Goal: Task Accomplishment & Management: Use online tool/utility

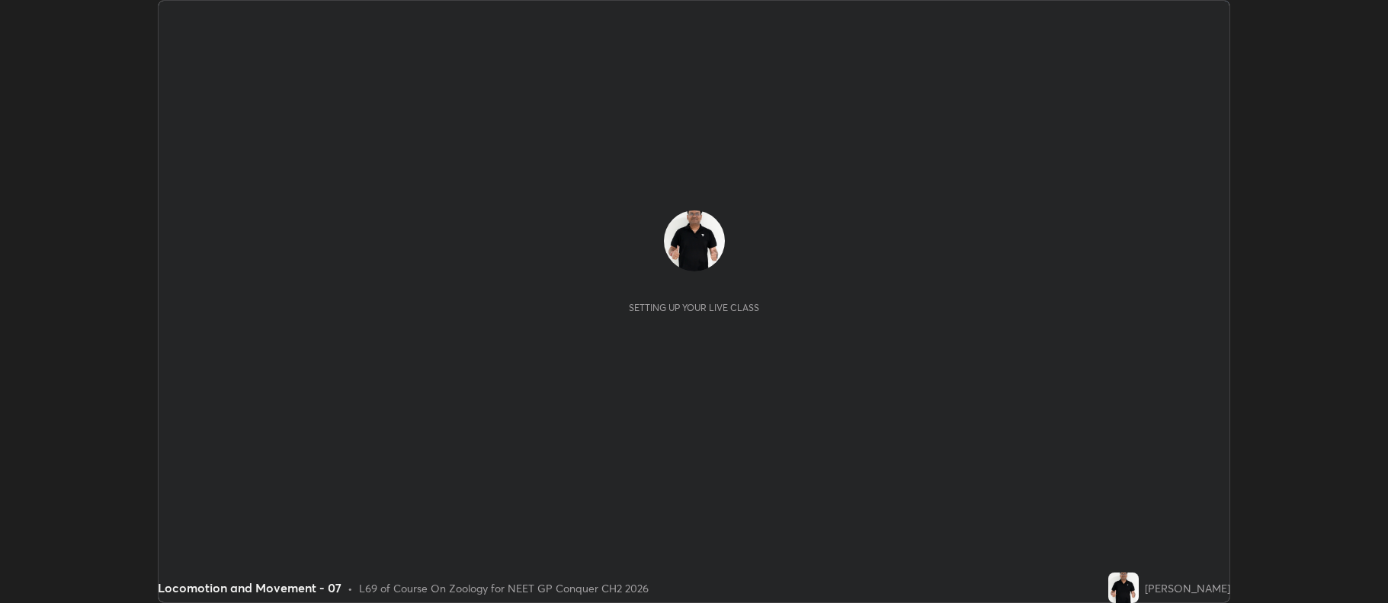
scroll to position [603, 1388]
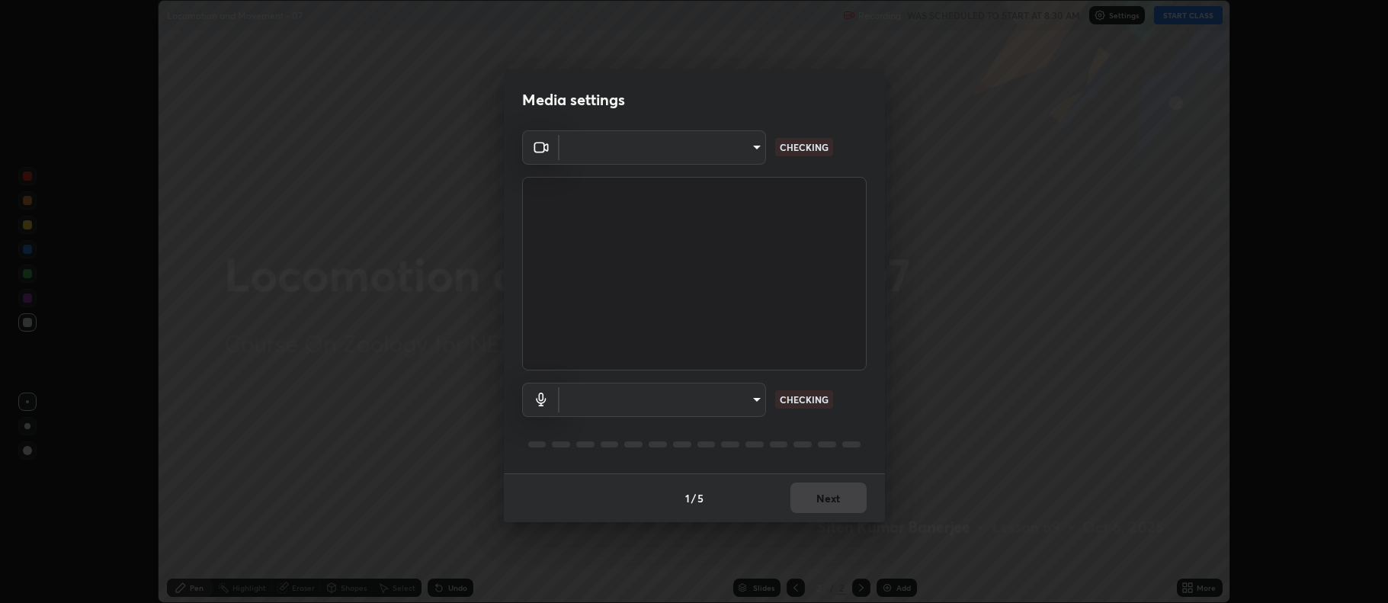
type input "5db75064d966c38022f0861f891c2b2deb8a9bf9a9a5a4ce251b0e0f2e365e36"
type input "default"
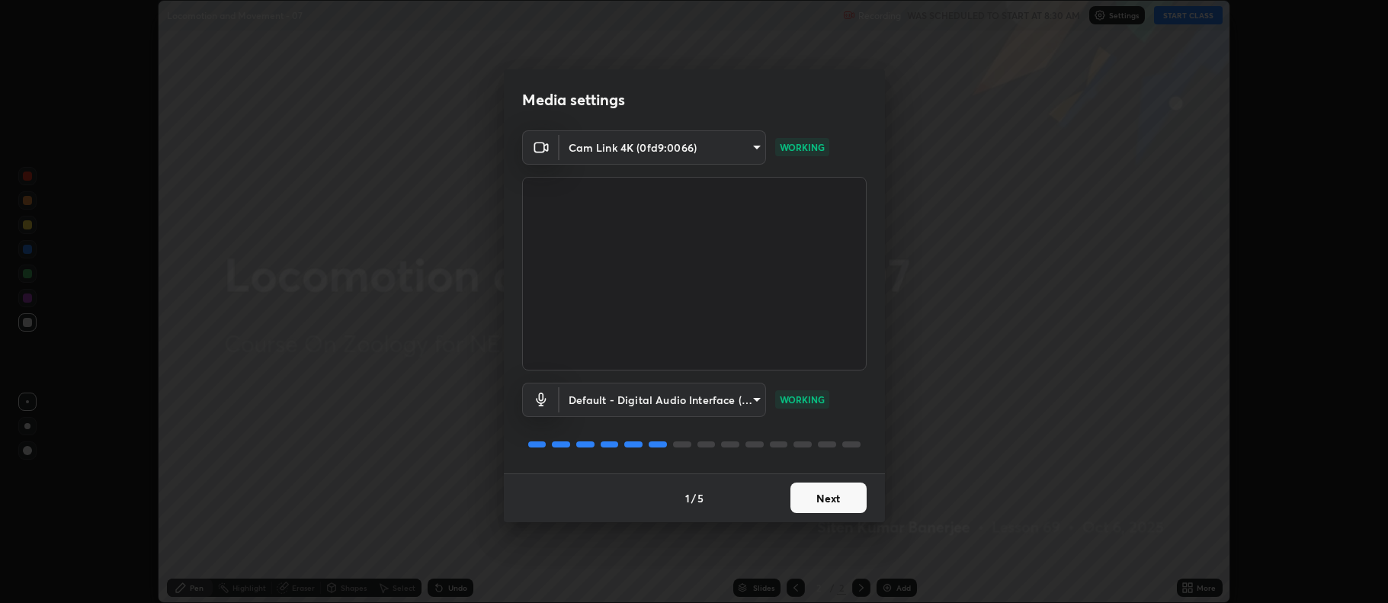
click at [828, 499] on button "Next" at bounding box center [829, 498] width 76 height 30
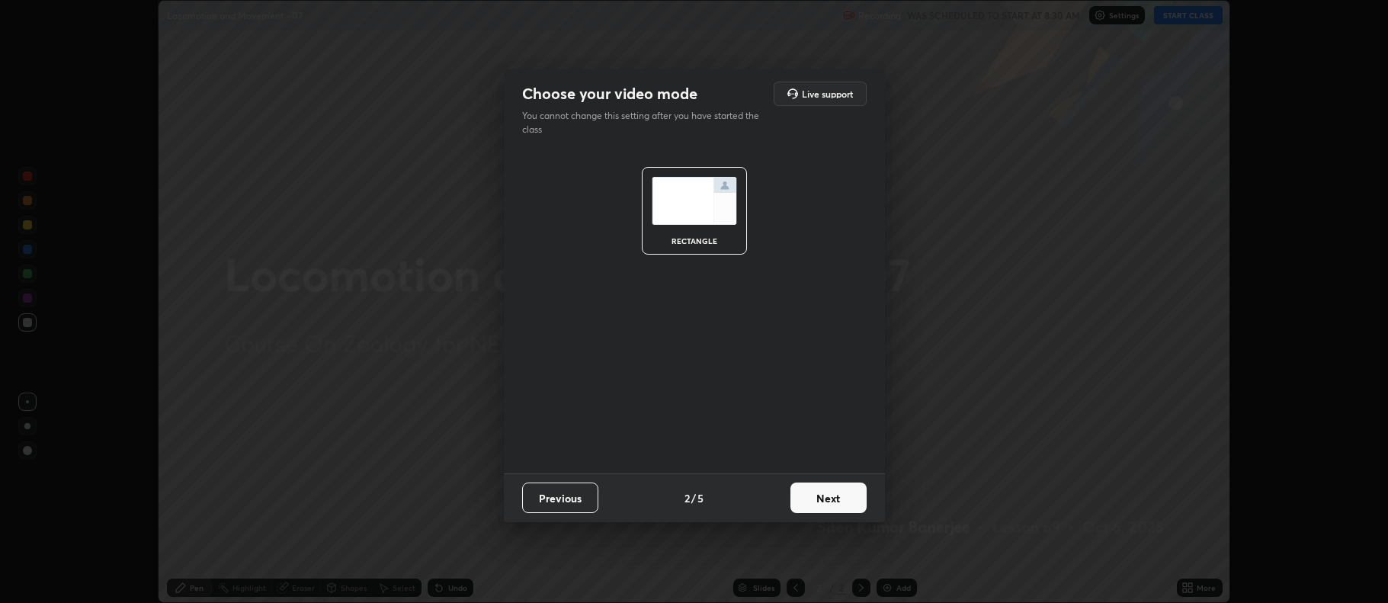
click at [829, 501] on button "Next" at bounding box center [829, 498] width 76 height 30
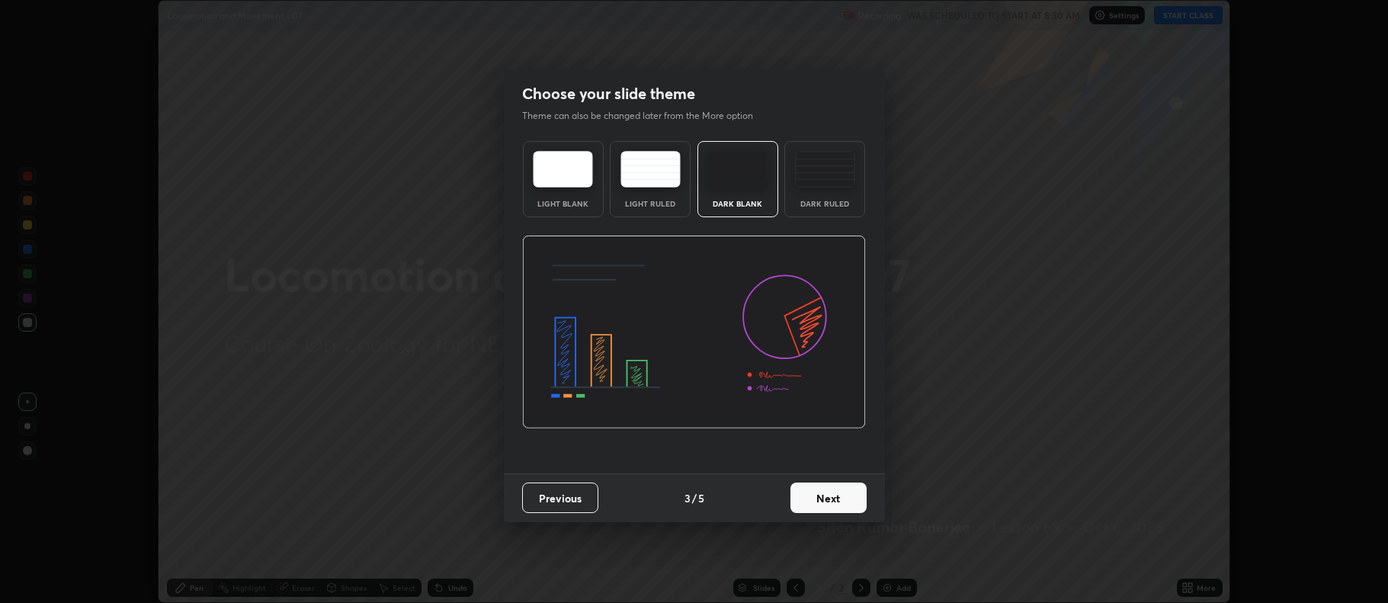
click at [827, 500] on button "Next" at bounding box center [829, 498] width 76 height 30
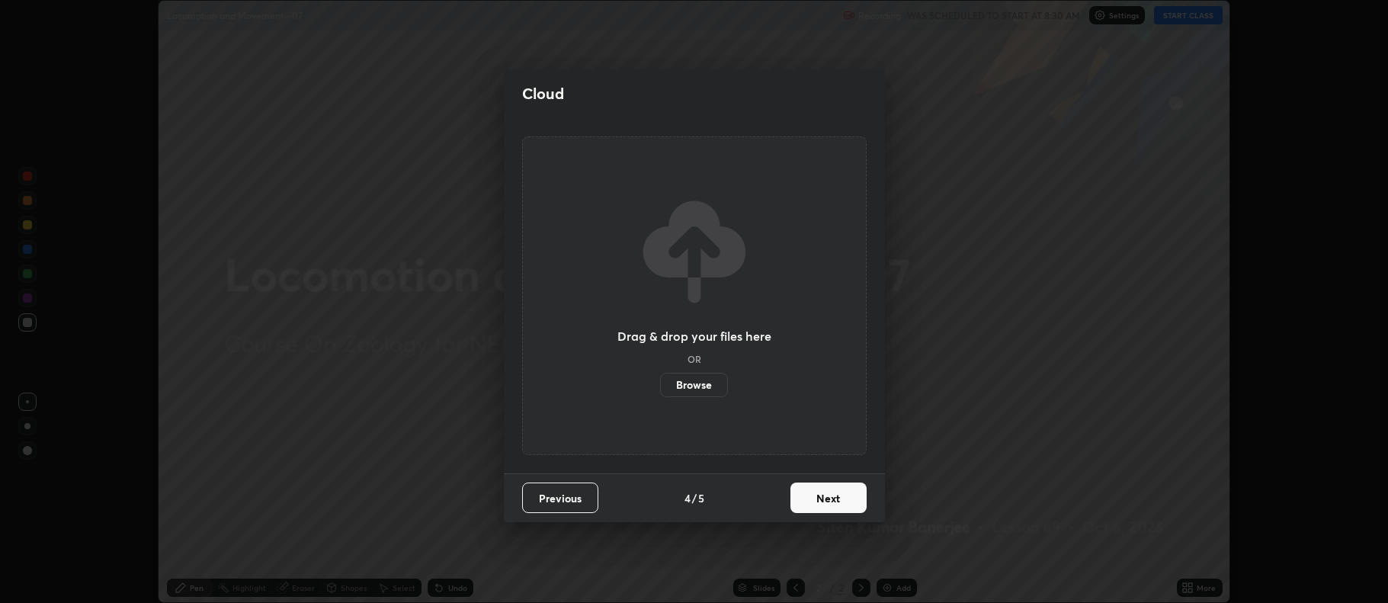
click at [829, 502] on button "Next" at bounding box center [829, 498] width 76 height 30
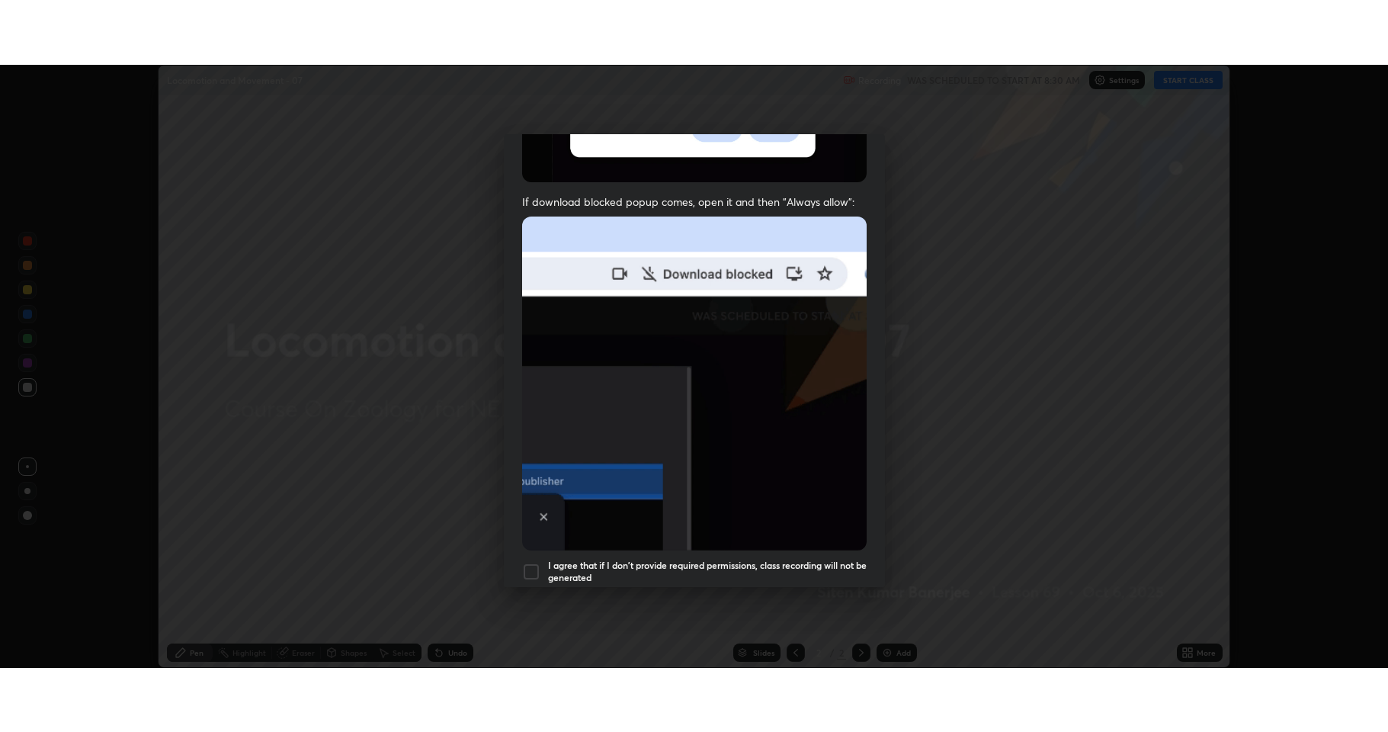
scroll to position [309, 0]
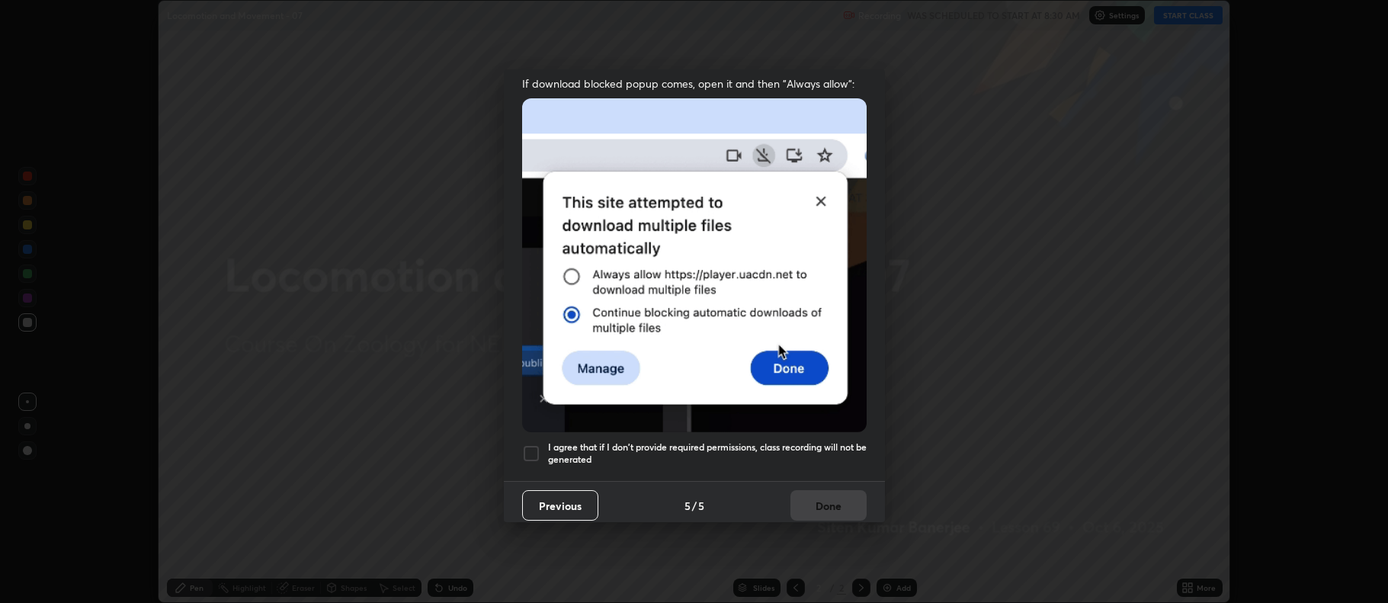
click at [525, 453] on div at bounding box center [531, 453] width 18 height 18
click at [818, 496] on button "Done" at bounding box center [829, 505] width 76 height 30
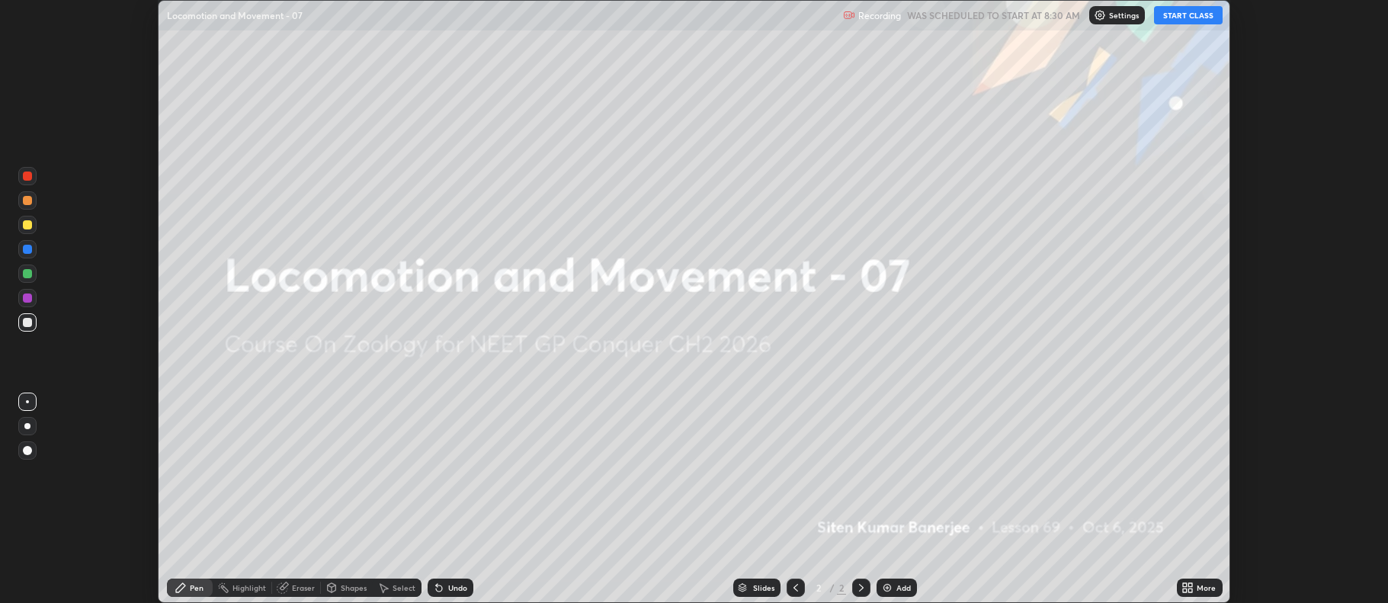
click at [1192, 12] on button "START CLASS" at bounding box center [1188, 15] width 69 height 18
click at [1191, 586] on icon at bounding box center [1191, 585] width 4 height 4
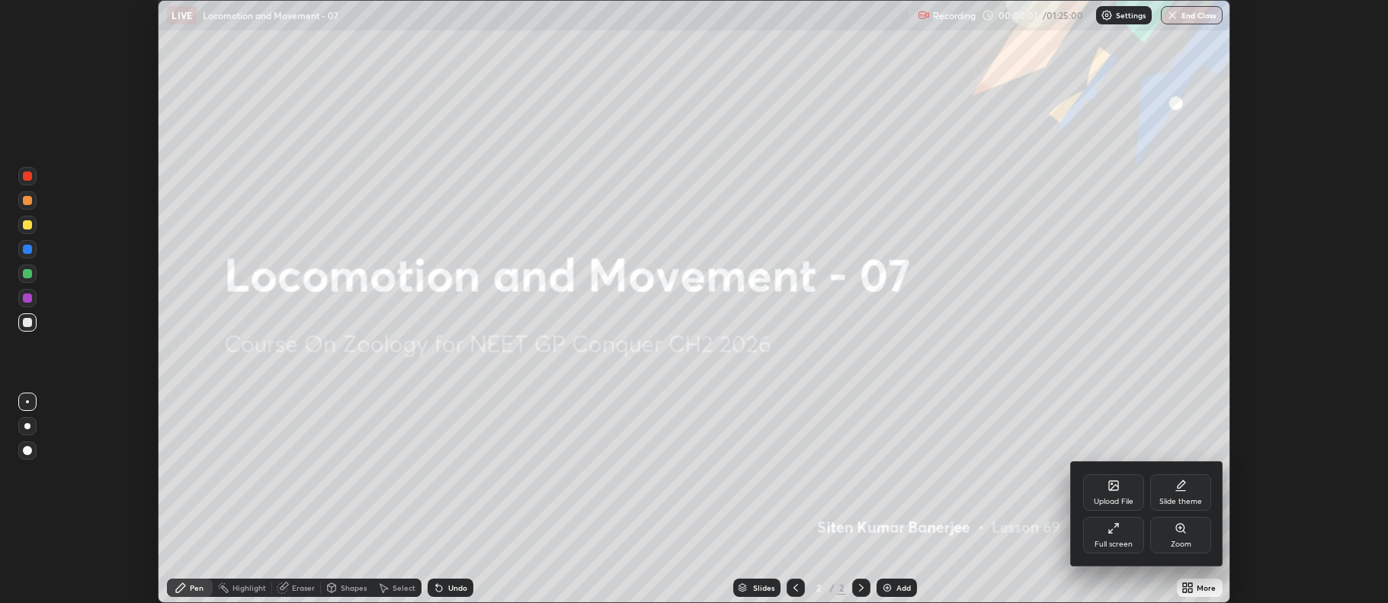
click at [1102, 542] on div "Full screen" at bounding box center [1114, 544] width 38 height 8
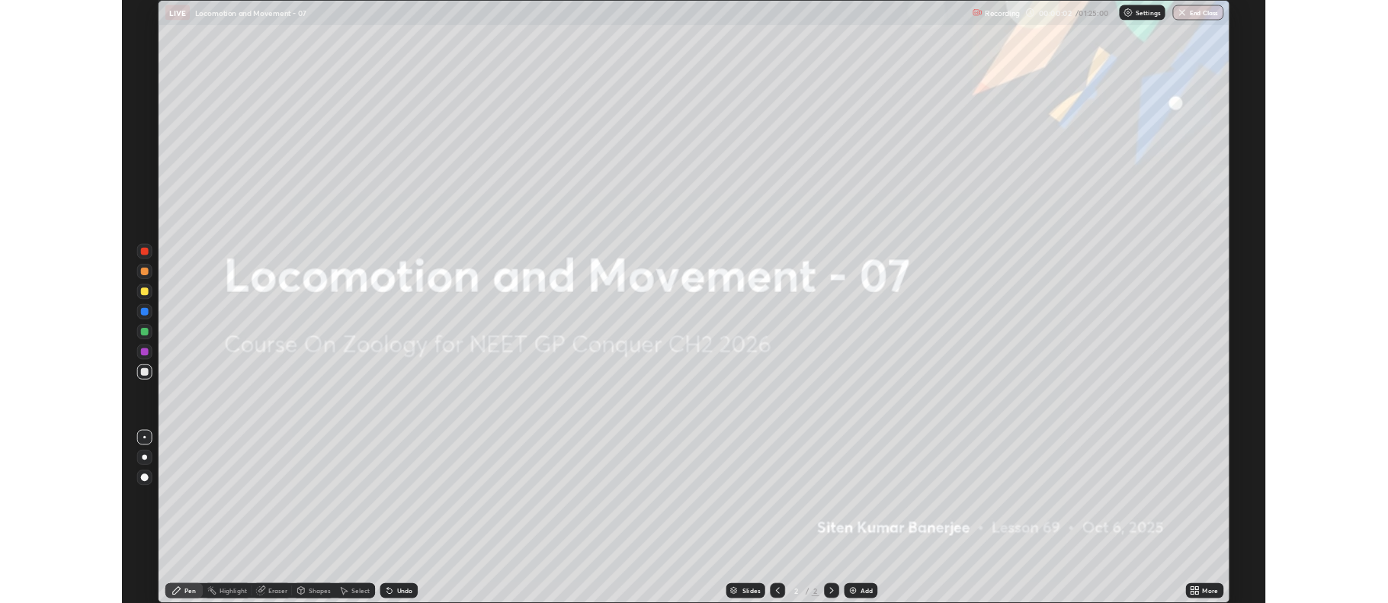
scroll to position [732, 1388]
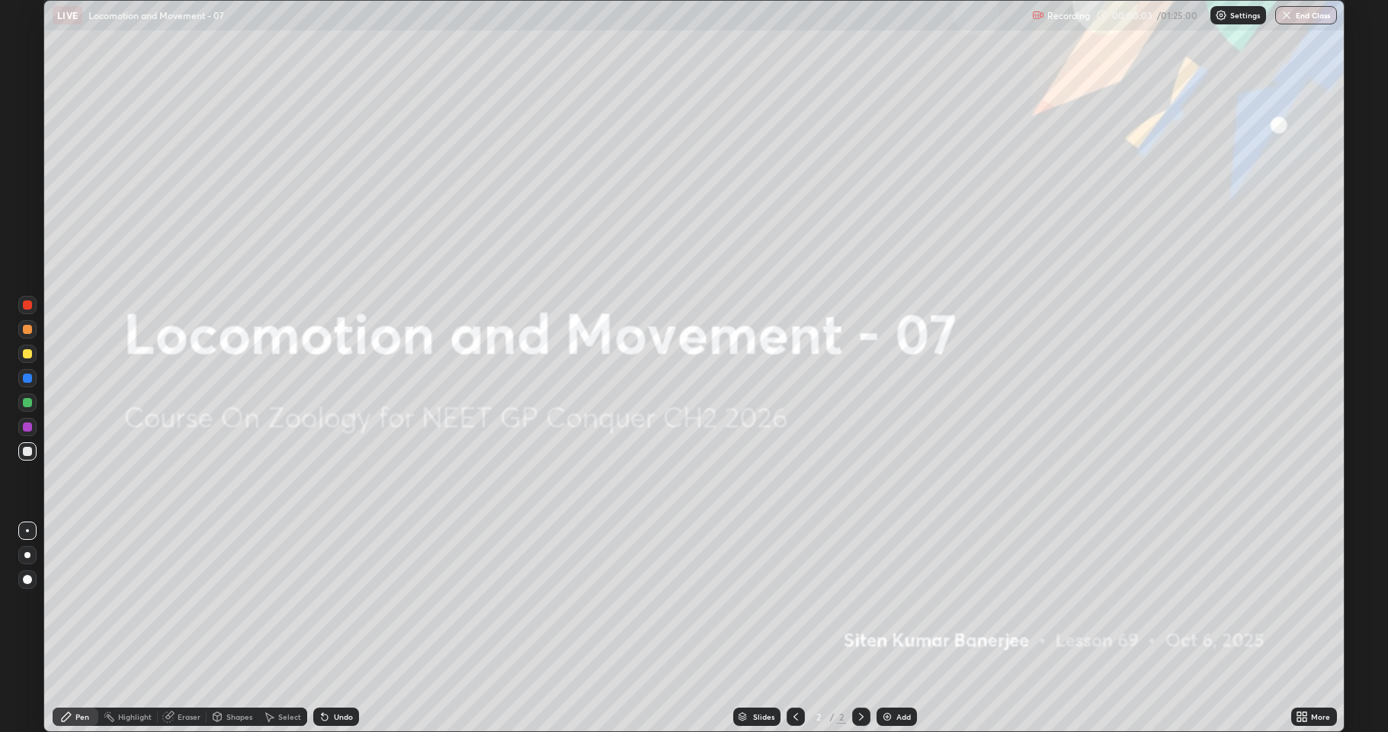
click at [900, 602] on div "Add" at bounding box center [897, 716] width 40 height 18
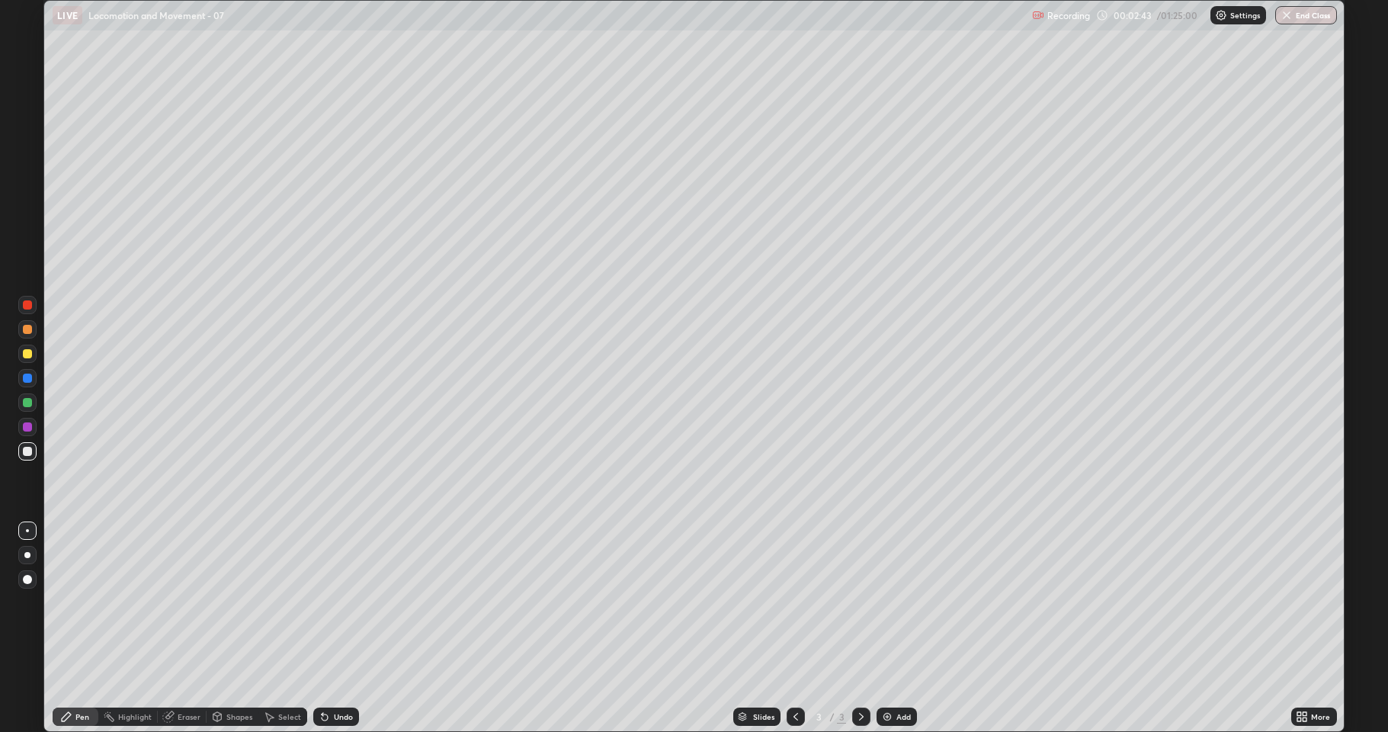
click at [33, 353] on div at bounding box center [27, 354] width 18 height 18
click at [235, 602] on div "Shapes" at bounding box center [239, 717] width 26 height 8
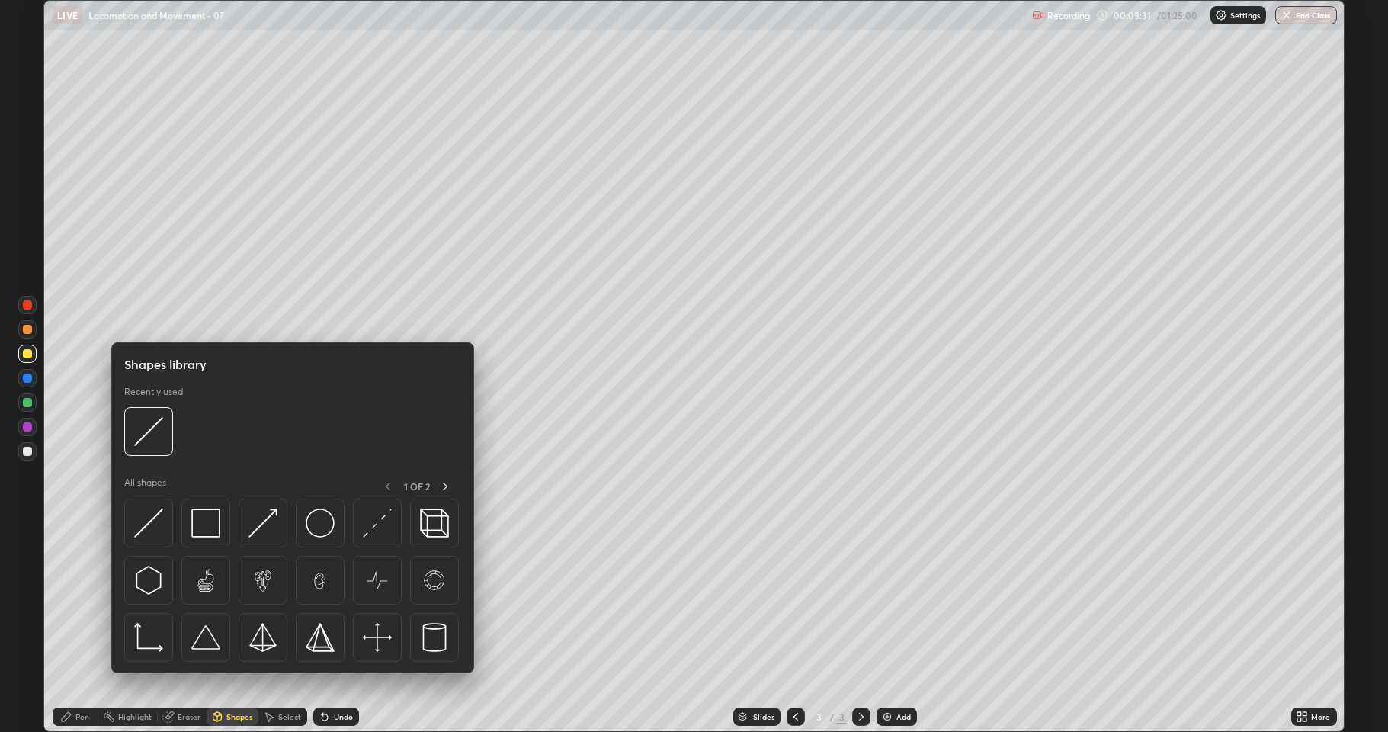
click at [185, 602] on div "Eraser" at bounding box center [189, 717] width 23 height 8
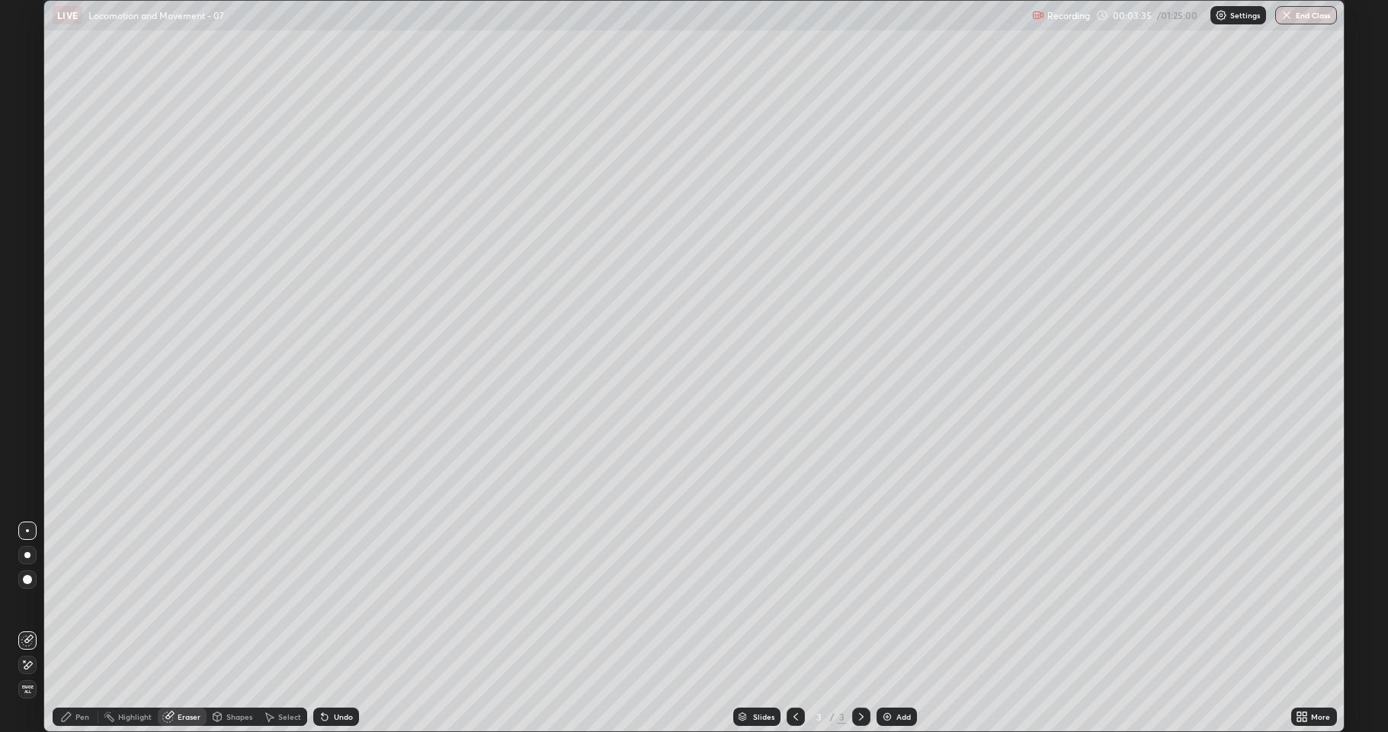
click at [82, 602] on div "Pen" at bounding box center [82, 717] width 14 height 8
click at [22, 451] on div at bounding box center [27, 451] width 18 height 18
click at [27, 402] on div at bounding box center [27, 402] width 9 height 9
click at [897, 602] on div "Add" at bounding box center [897, 716] width 40 height 18
click at [27, 355] on div at bounding box center [27, 353] width 9 height 9
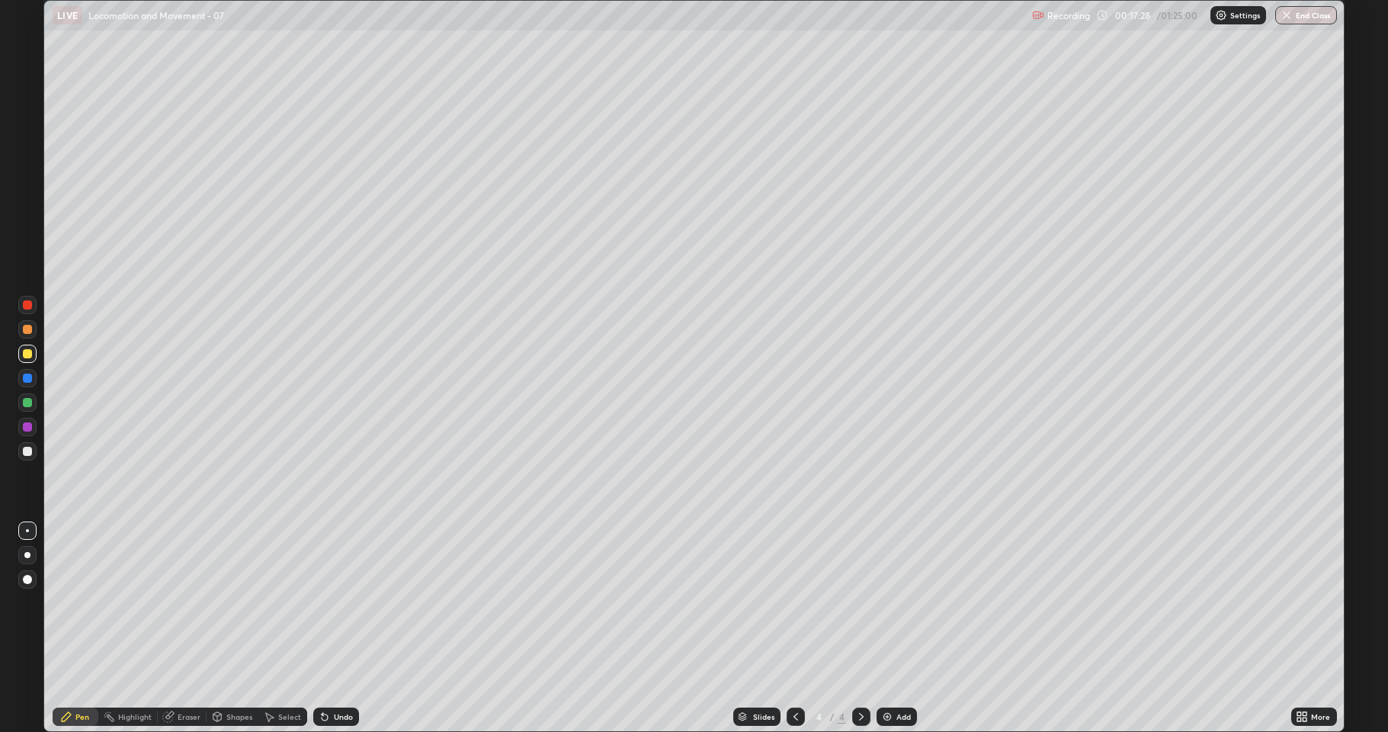
click at [21, 452] on div at bounding box center [27, 451] width 18 height 18
click at [28, 454] on div at bounding box center [27, 451] width 9 height 9
click at [31, 356] on div at bounding box center [27, 353] width 9 height 9
click at [21, 402] on div at bounding box center [27, 402] width 18 height 18
click at [24, 451] on div at bounding box center [27, 451] width 9 height 9
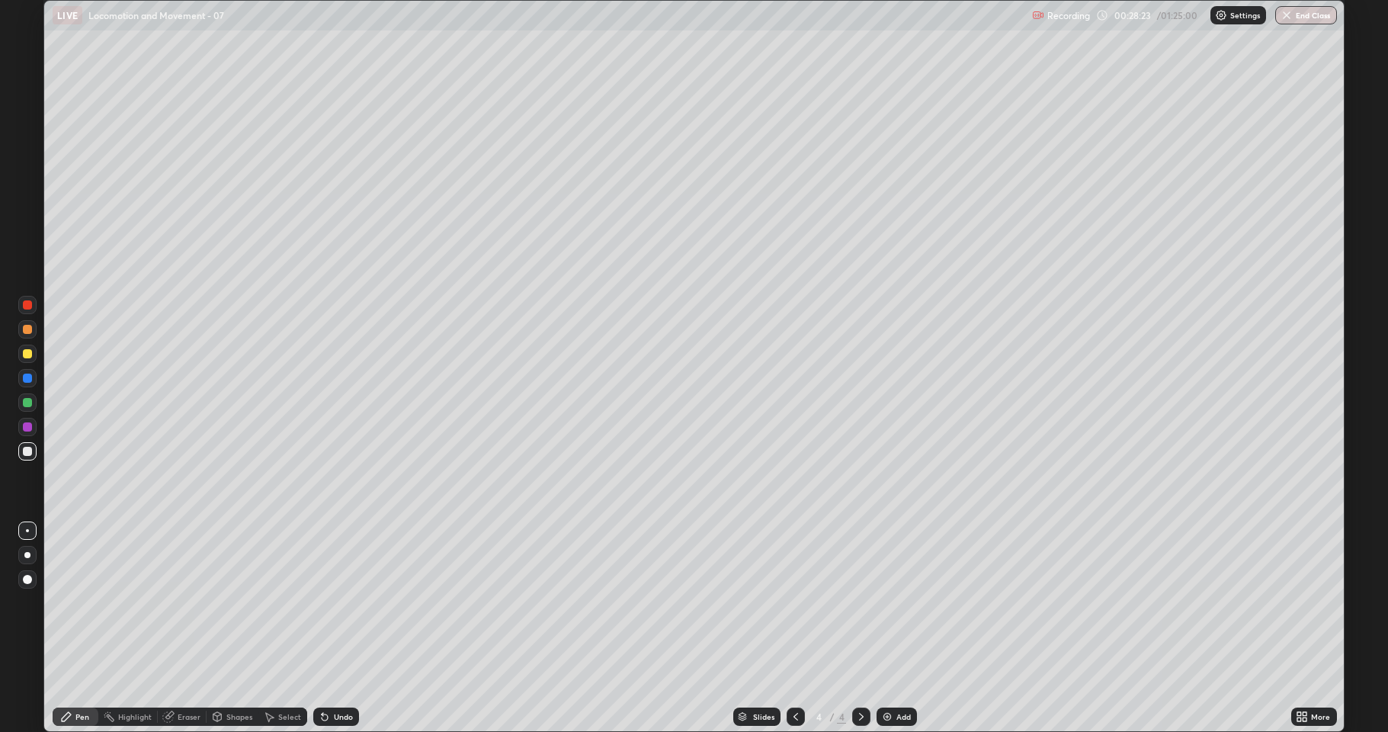
click at [902, 602] on div "Add" at bounding box center [903, 717] width 14 height 8
click at [29, 356] on div at bounding box center [27, 353] width 9 height 9
click at [24, 448] on div at bounding box center [27, 451] width 9 height 9
click at [794, 602] on icon at bounding box center [796, 716] width 12 height 12
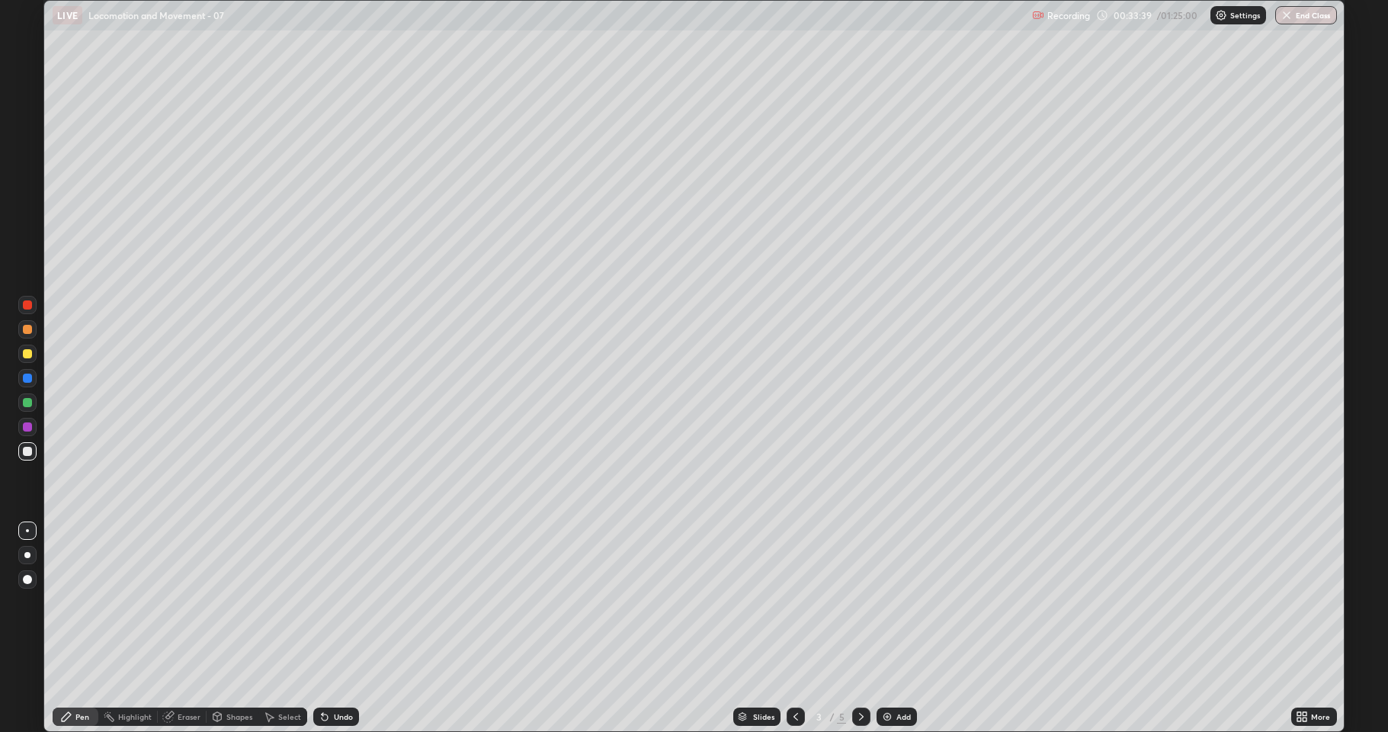
click at [28, 381] on div at bounding box center [27, 378] width 9 height 9
click at [189, 602] on div "Eraser" at bounding box center [189, 717] width 23 height 8
click at [860, 602] on icon at bounding box center [861, 716] width 12 height 12
click at [861, 602] on icon at bounding box center [861, 716] width 12 height 12
click at [130, 602] on div "Highlight" at bounding box center [135, 717] width 34 height 8
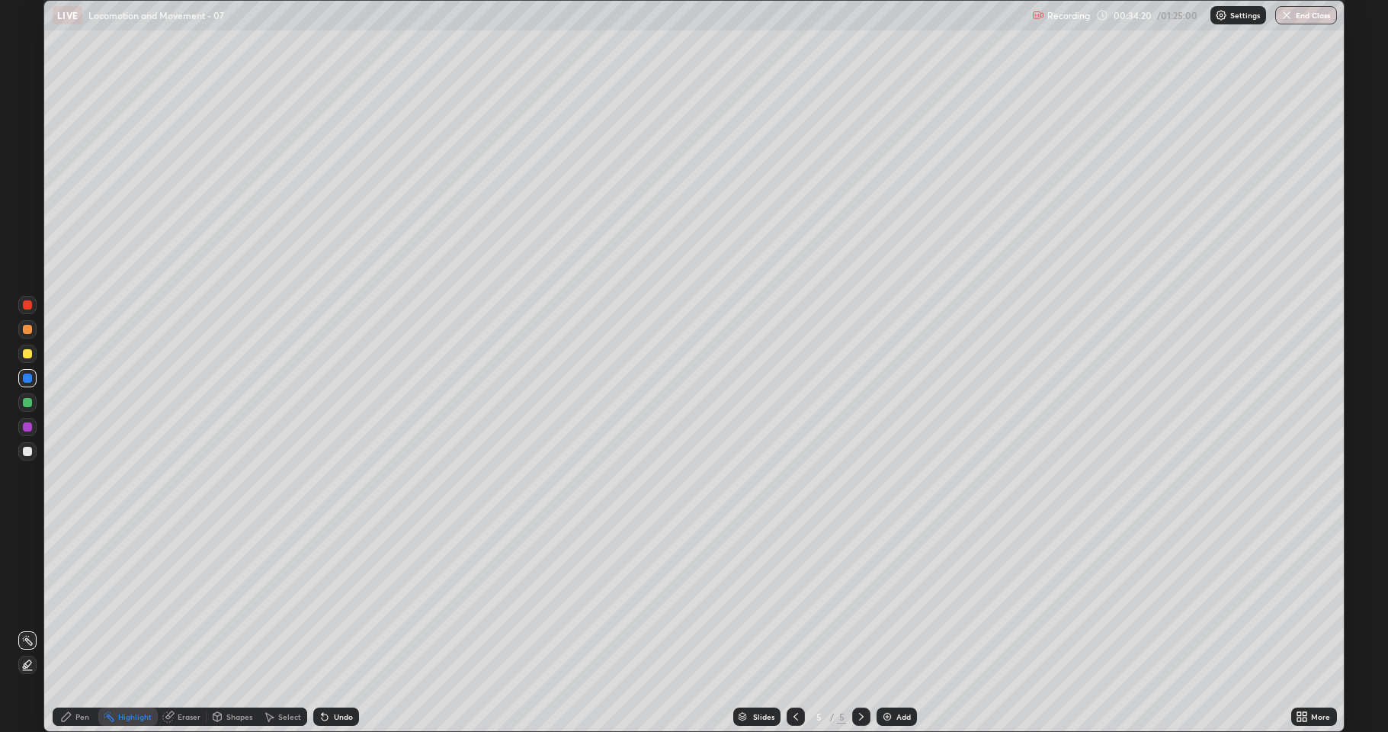
click at [79, 602] on div "Pen" at bounding box center [82, 717] width 14 height 8
click at [29, 457] on div at bounding box center [27, 451] width 18 height 18
click at [905, 602] on div "Add" at bounding box center [903, 717] width 14 height 8
click at [790, 602] on icon at bounding box center [796, 716] width 12 height 12
click at [860, 602] on icon at bounding box center [861, 716] width 12 height 12
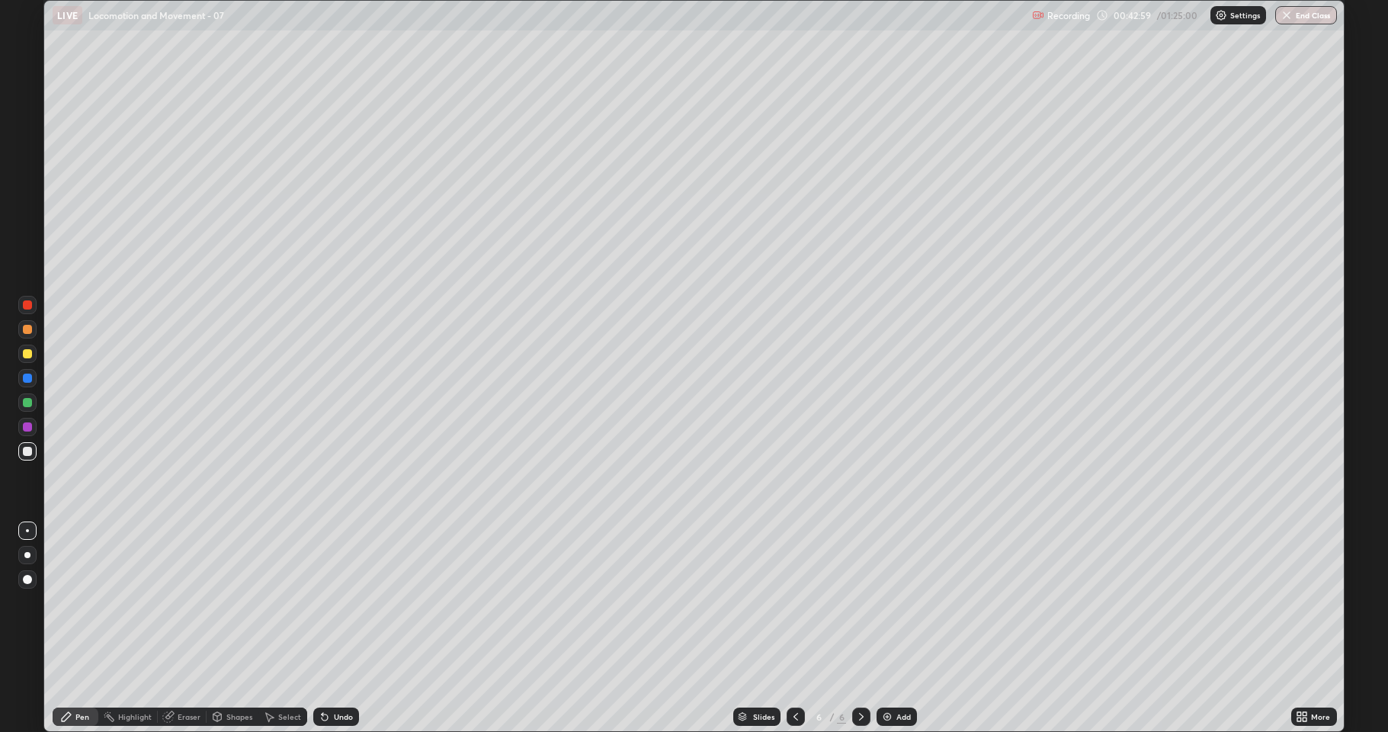
click at [31, 346] on div at bounding box center [27, 354] width 18 height 18
click at [189, 602] on div "Eraser" at bounding box center [189, 717] width 23 height 8
click at [81, 602] on div "Pen" at bounding box center [82, 717] width 14 height 8
click at [25, 350] on div at bounding box center [27, 353] width 9 height 9
click at [27, 452] on div at bounding box center [27, 451] width 9 height 9
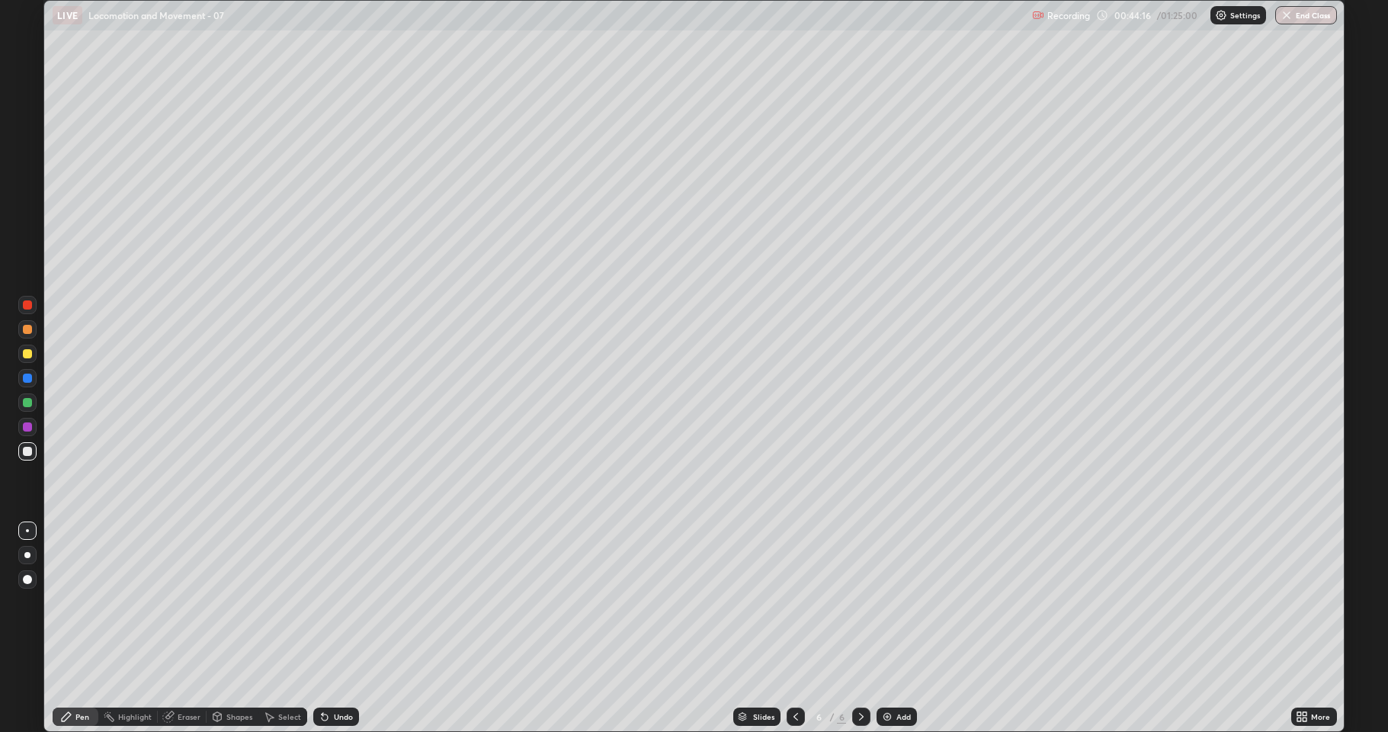
click at [896, 602] on div "Add" at bounding box center [903, 717] width 14 height 8
click at [190, 602] on div "Eraser" at bounding box center [189, 717] width 23 height 8
click at [90, 602] on div "Pen" at bounding box center [76, 716] width 46 height 18
click at [28, 448] on div at bounding box center [27, 451] width 9 height 9
click at [794, 602] on icon at bounding box center [796, 716] width 12 height 12
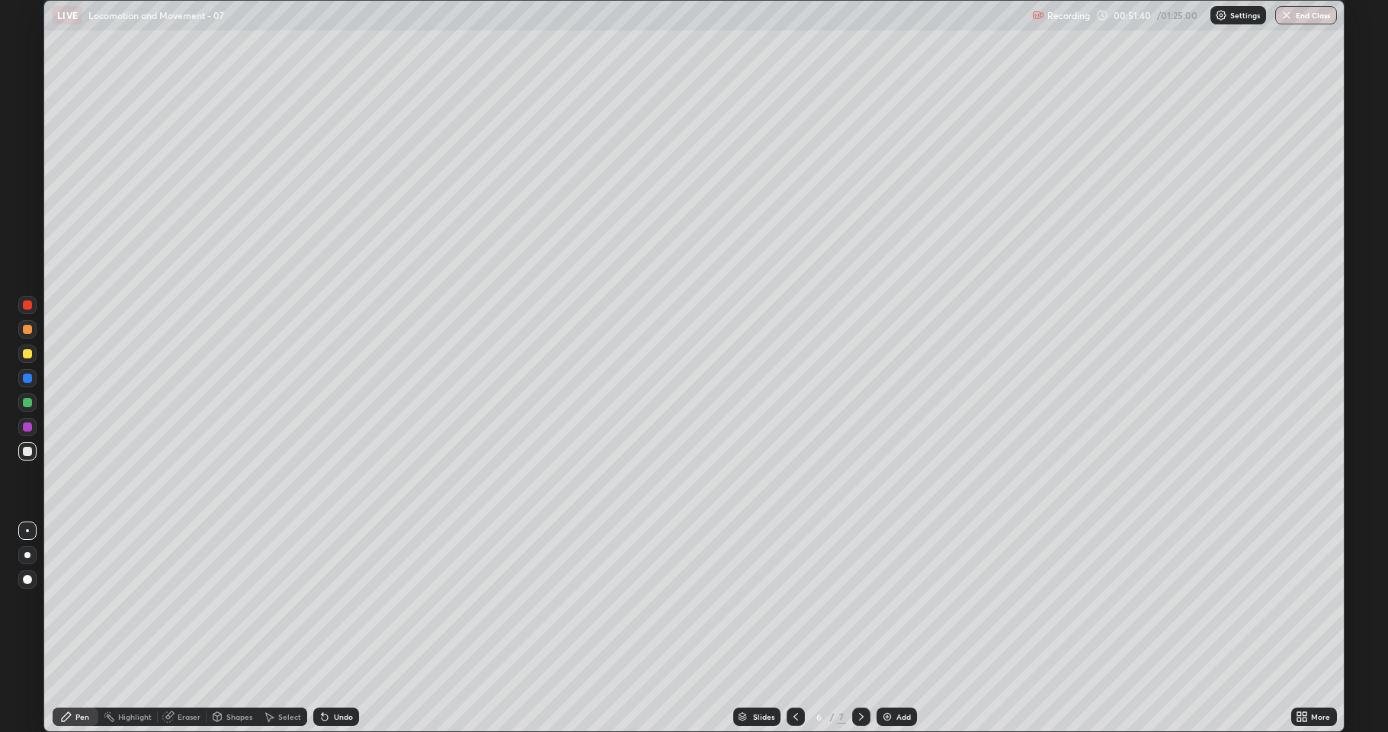
click at [860, 602] on icon at bounding box center [861, 716] width 12 height 12
click at [904, 602] on div "Add" at bounding box center [903, 717] width 14 height 8
click at [24, 356] on div at bounding box center [27, 353] width 9 height 9
click at [27, 455] on div at bounding box center [27, 451] width 9 height 9
click at [902, 602] on div "Add" at bounding box center [903, 717] width 14 height 8
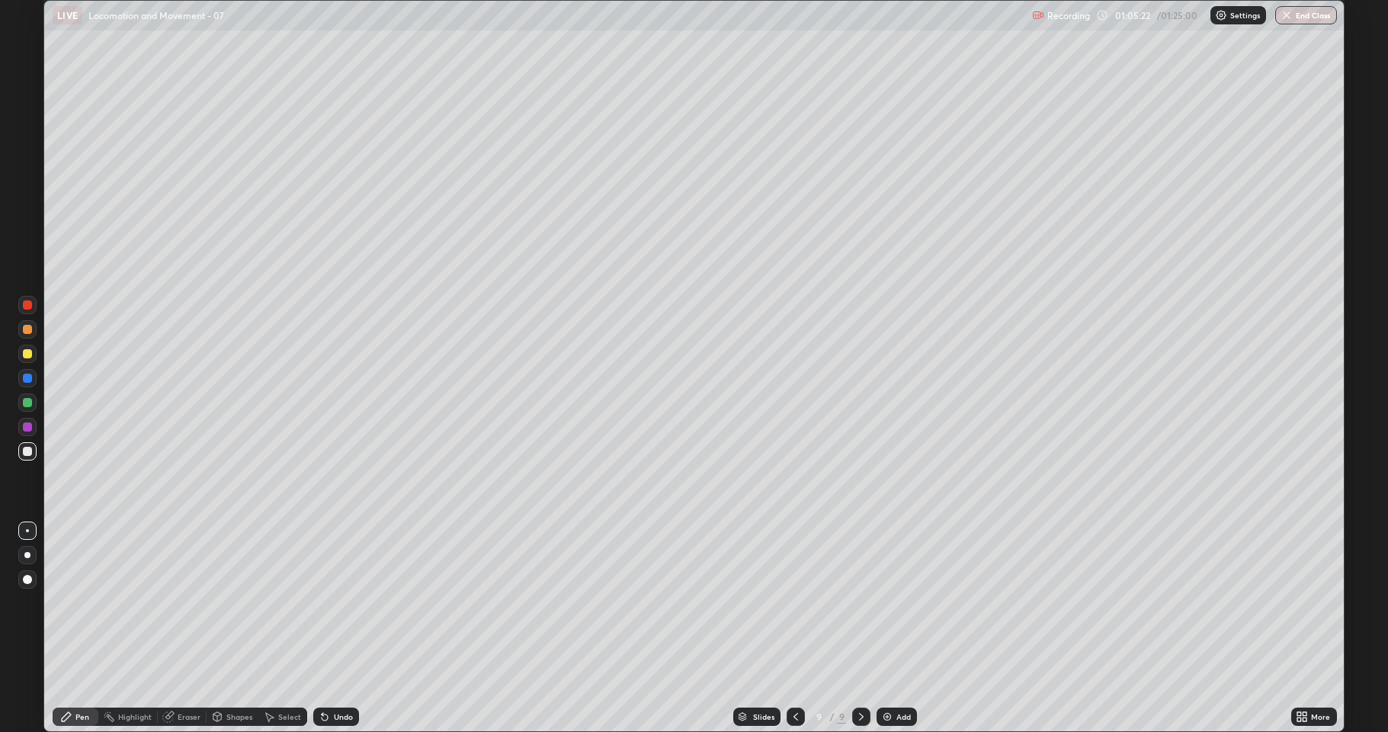
click at [27, 405] on div at bounding box center [27, 402] width 9 height 9
click at [27, 451] on div at bounding box center [27, 451] width 9 height 9
click at [26, 356] on div at bounding box center [27, 353] width 9 height 9
click at [29, 309] on div at bounding box center [27, 304] width 9 height 9
click at [27, 454] on div at bounding box center [27, 451] width 9 height 9
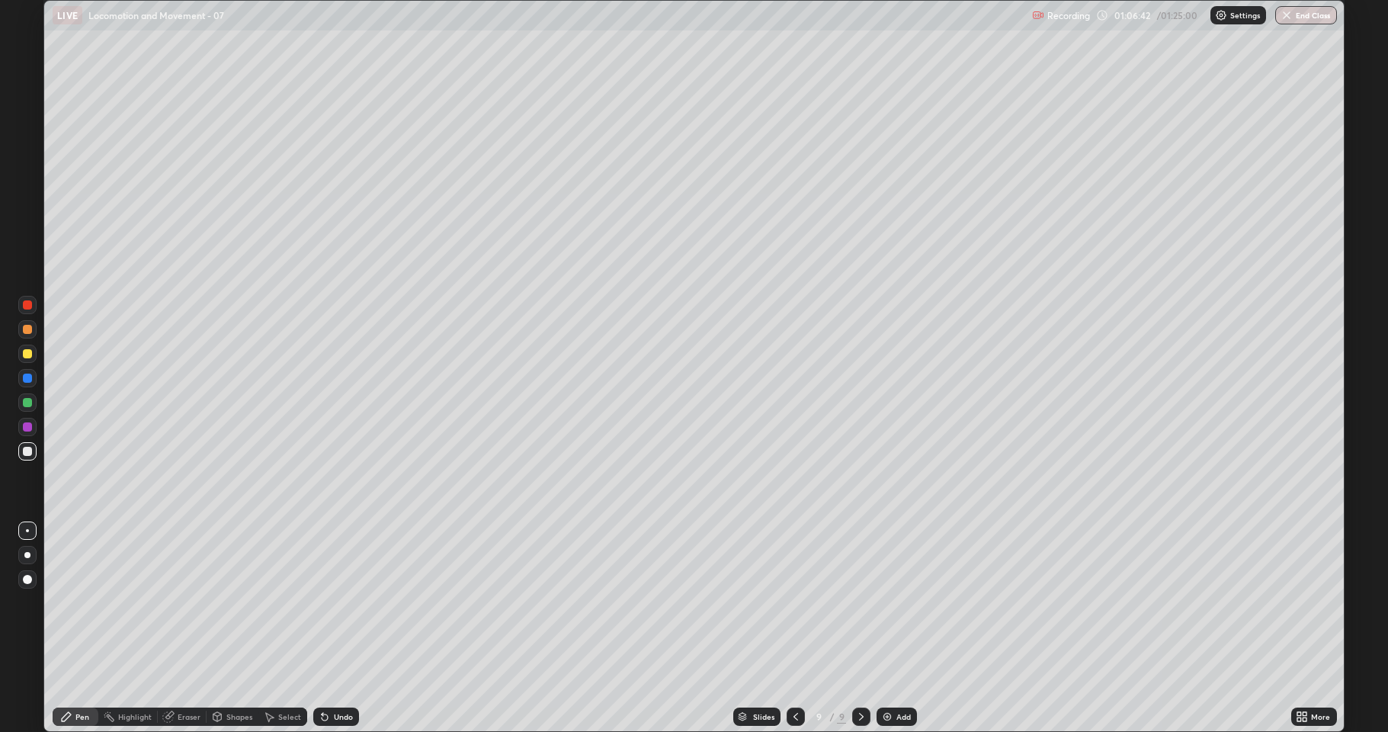
click at [29, 358] on div at bounding box center [27, 353] width 9 height 9
click at [194, 602] on div "Eraser" at bounding box center [189, 717] width 23 height 8
click at [80, 602] on div "Pen" at bounding box center [76, 716] width 46 height 18
click at [29, 357] on div at bounding box center [27, 353] width 9 height 9
click at [26, 305] on div at bounding box center [27, 304] width 9 height 9
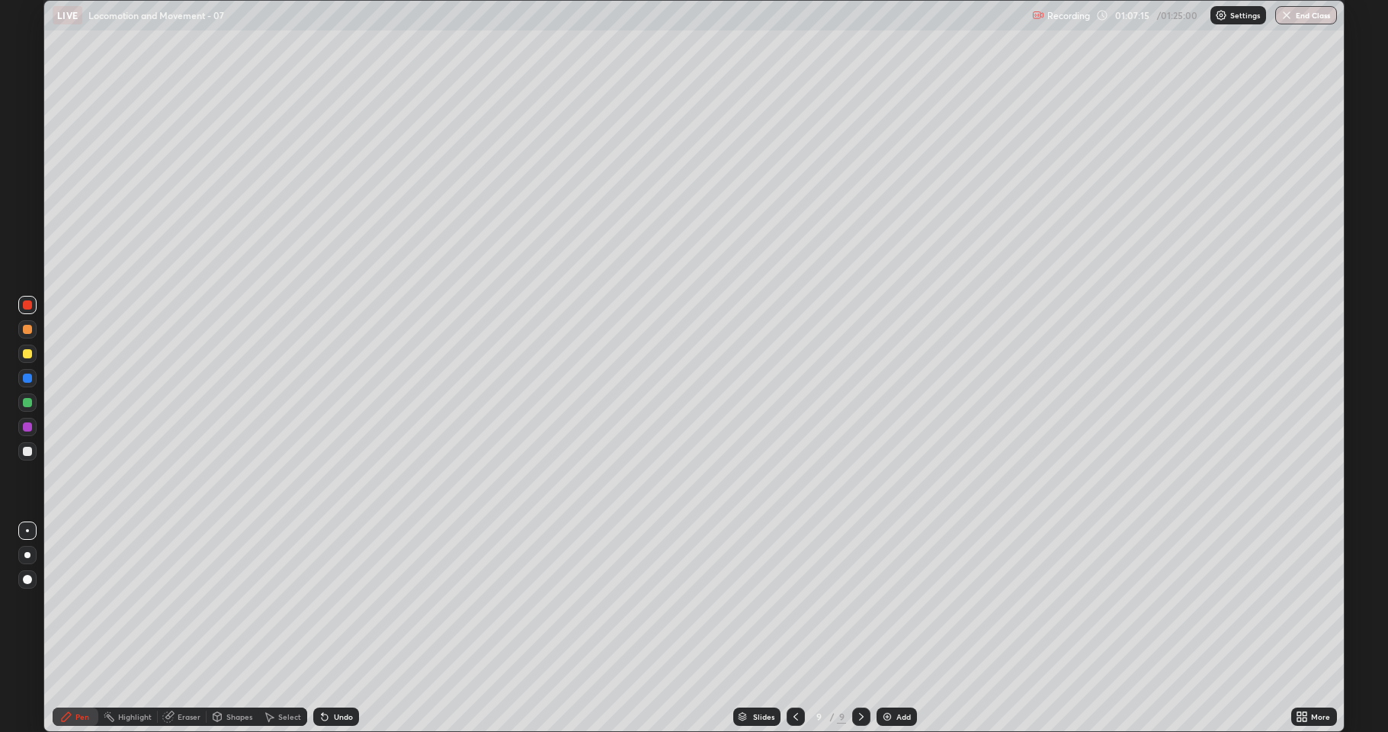
click at [24, 353] on div at bounding box center [27, 353] width 9 height 9
click at [24, 451] on div at bounding box center [27, 451] width 9 height 9
click at [27, 427] on div at bounding box center [27, 426] width 9 height 9
click at [34, 454] on div at bounding box center [27, 451] width 18 height 18
click at [27, 452] on div at bounding box center [27, 451] width 9 height 9
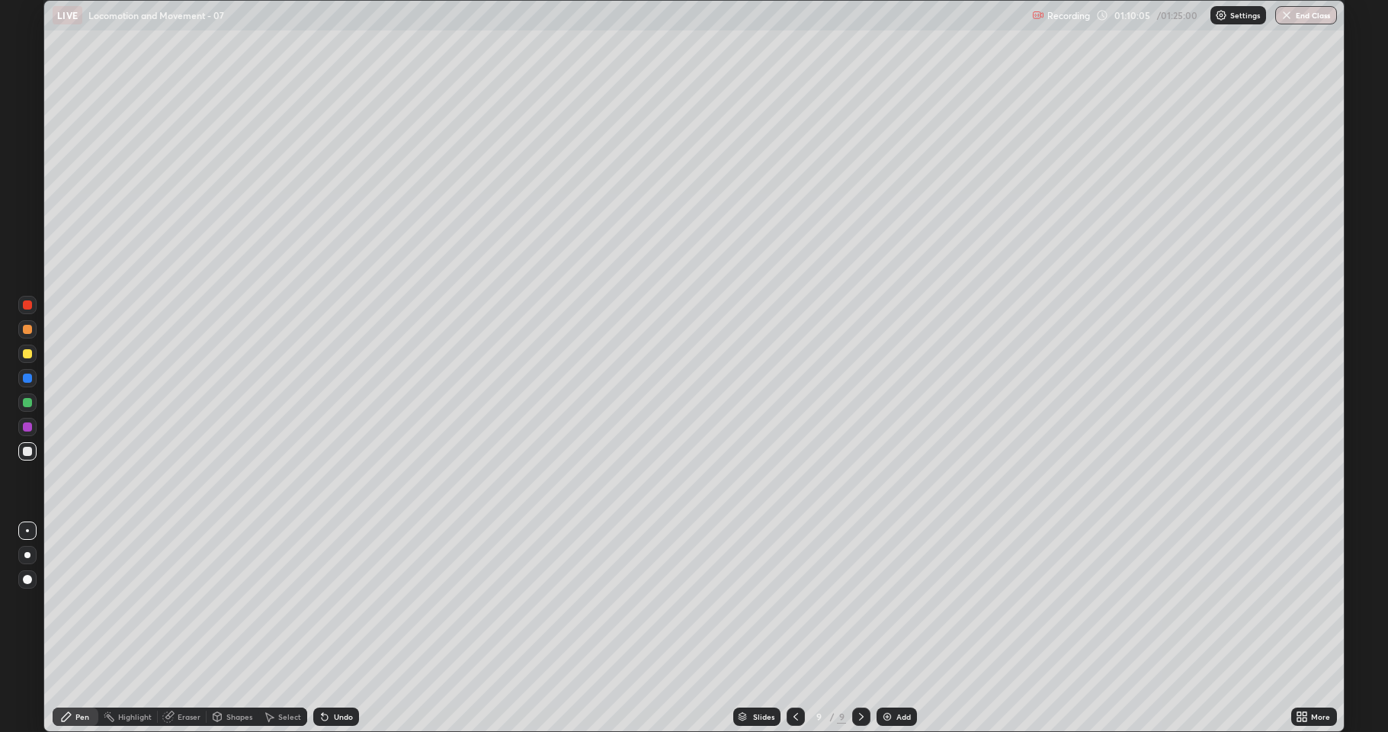
click at [26, 399] on div at bounding box center [27, 402] width 9 height 9
click at [23, 452] on div at bounding box center [27, 451] width 9 height 9
click at [1313, 24] on button "End Class" at bounding box center [1307, 15] width 60 height 18
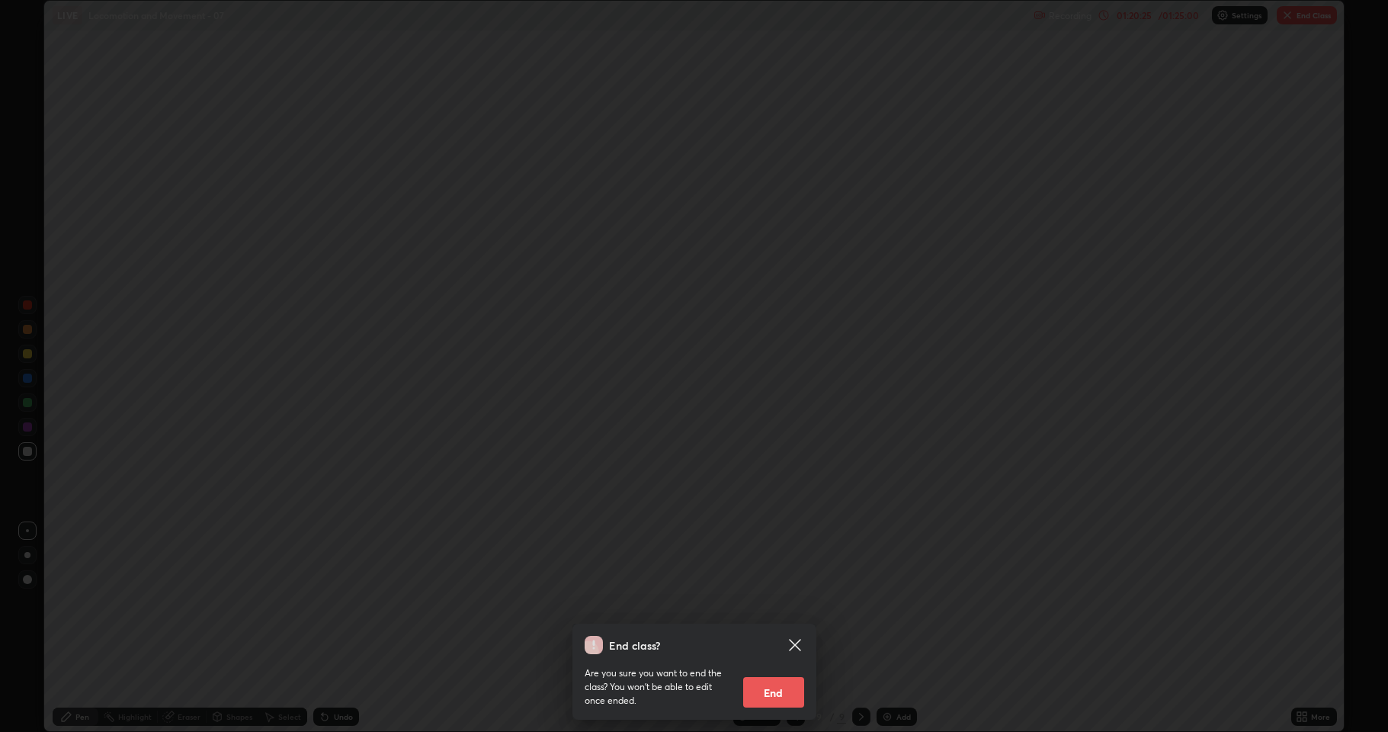
click at [791, 602] on button "End" at bounding box center [773, 692] width 61 height 30
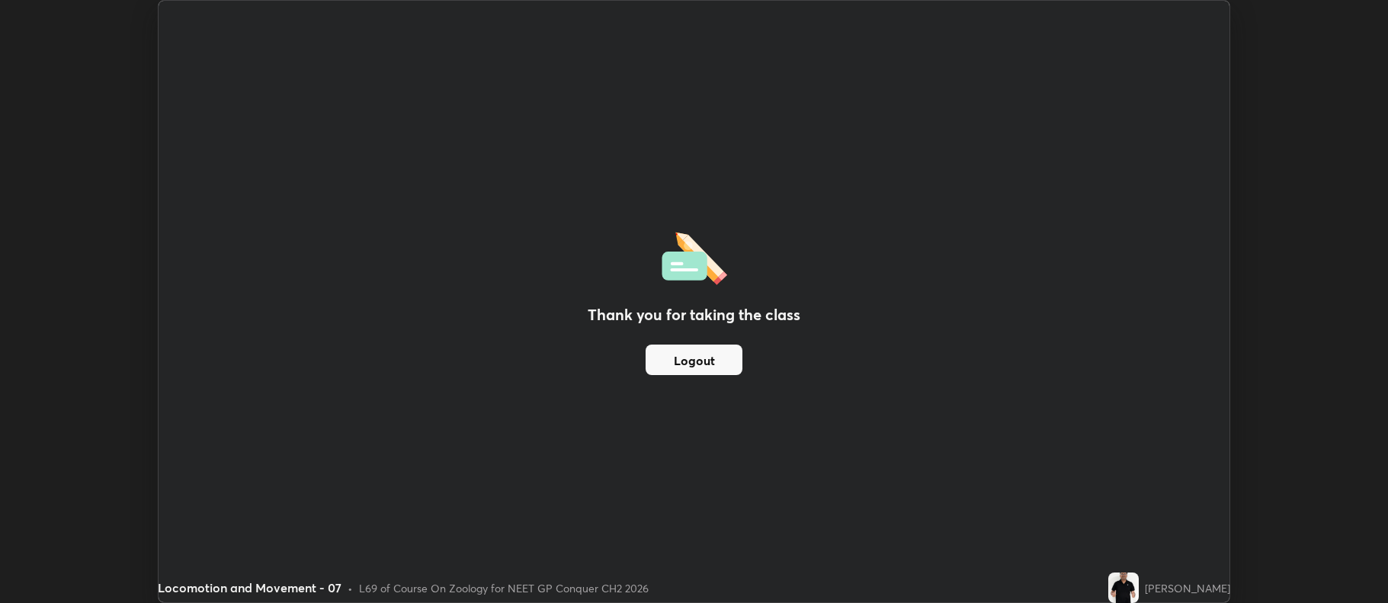
scroll to position [75627, 74842]
